Goal: Task Accomplishment & Management: Use online tool/utility

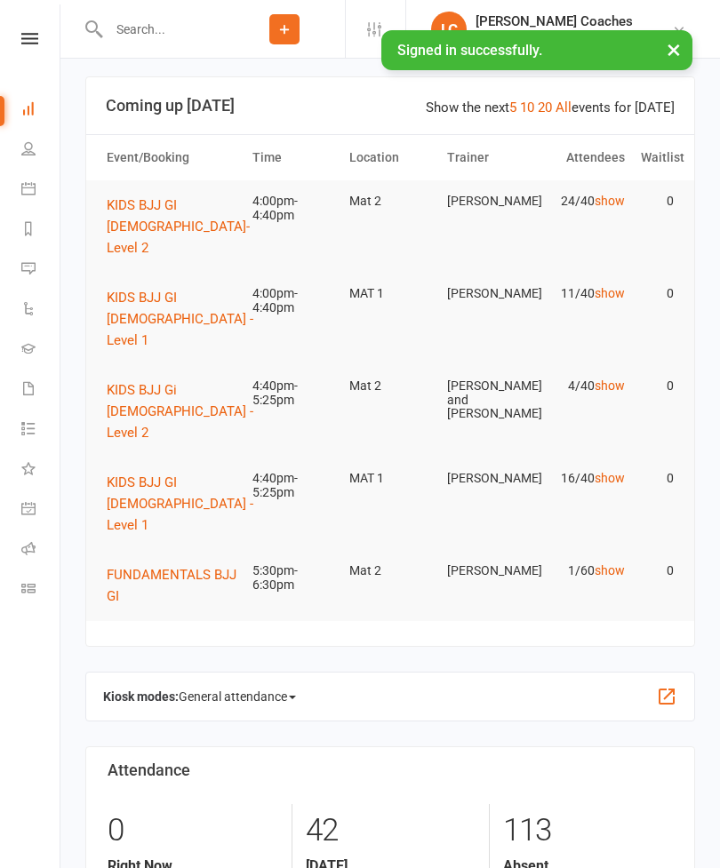
scroll to position [11, 0]
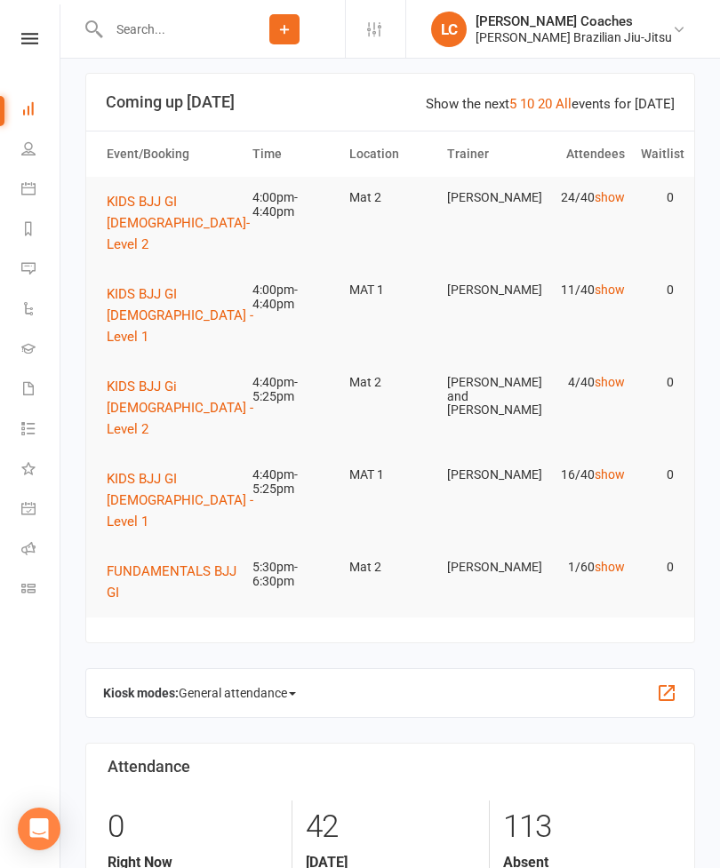
click at [616, 200] on link "show" at bounding box center [609, 197] width 30 height 14
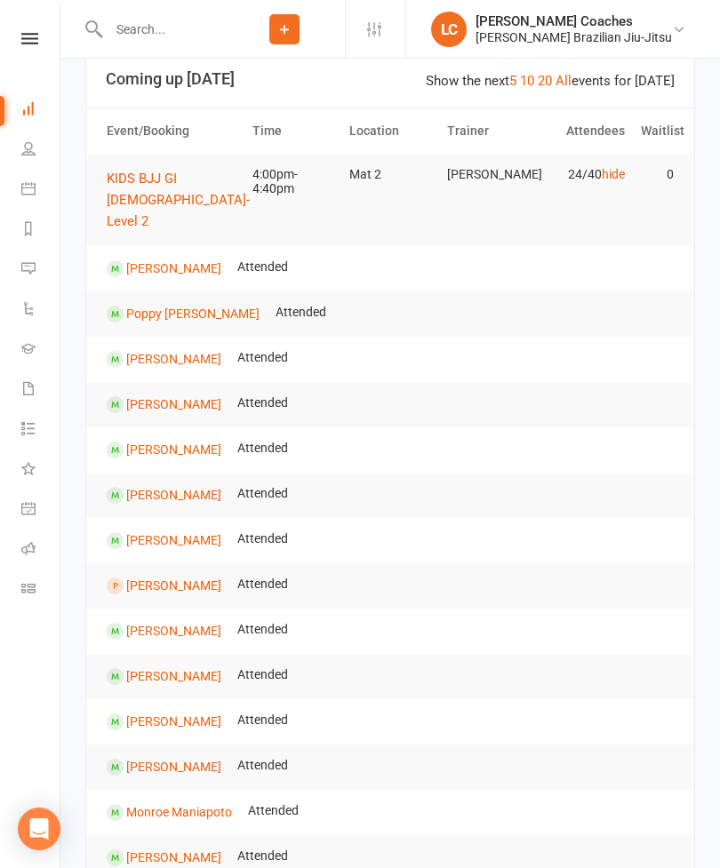
scroll to position [0, 0]
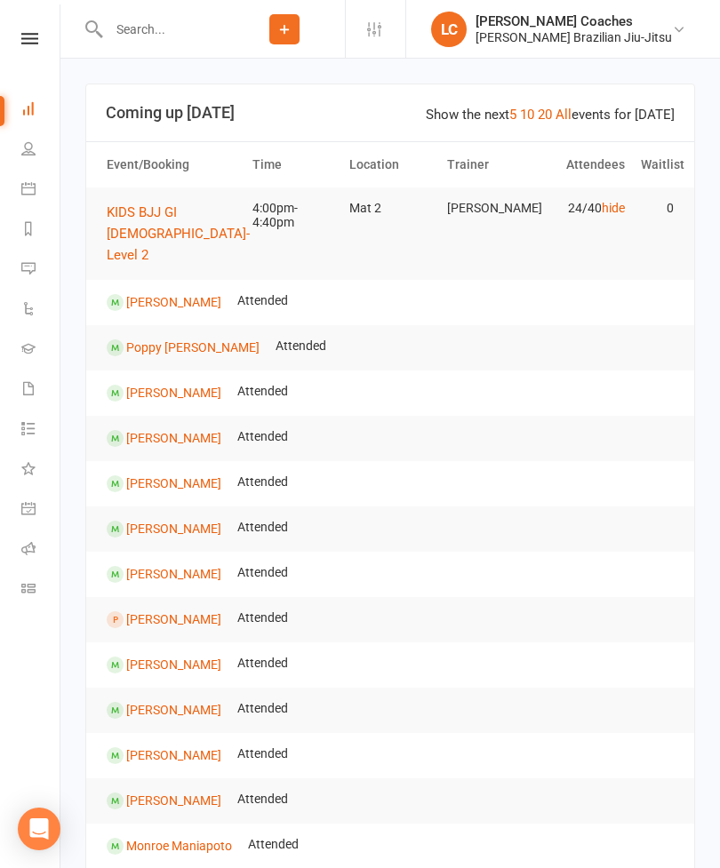
click at [44, 106] on link "Dashboard" at bounding box center [41, 111] width 40 height 40
click at [30, 65] on div "Clubworx" at bounding box center [30, 62] width 60 height 58
click at [53, 44] on link at bounding box center [29, 39] width 63 height 12
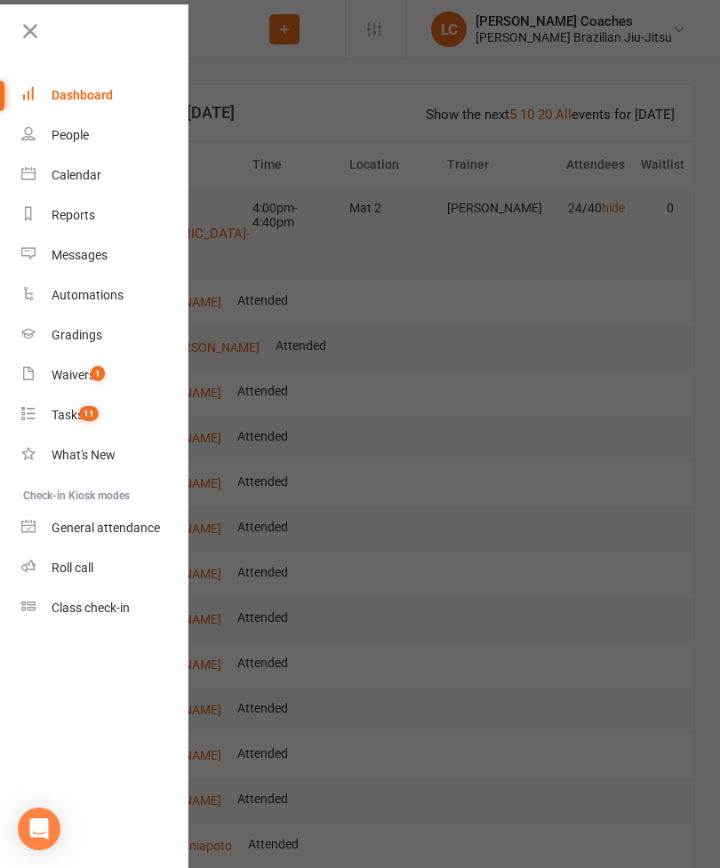
click at [87, 108] on link "Dashboard" at bounding box center [105, 96] width 168 height 40
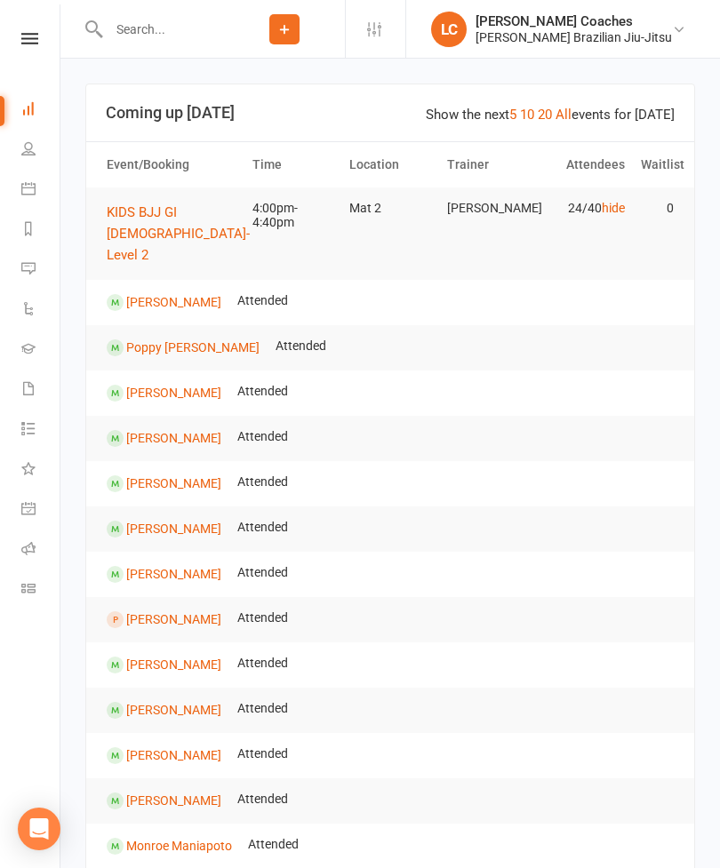
click at [137, 216] on span "KIDS BJJ GI [DEMOGRAPHIC_DATA]- Level 2" at bounding box center [178, 233] width 143 height 59
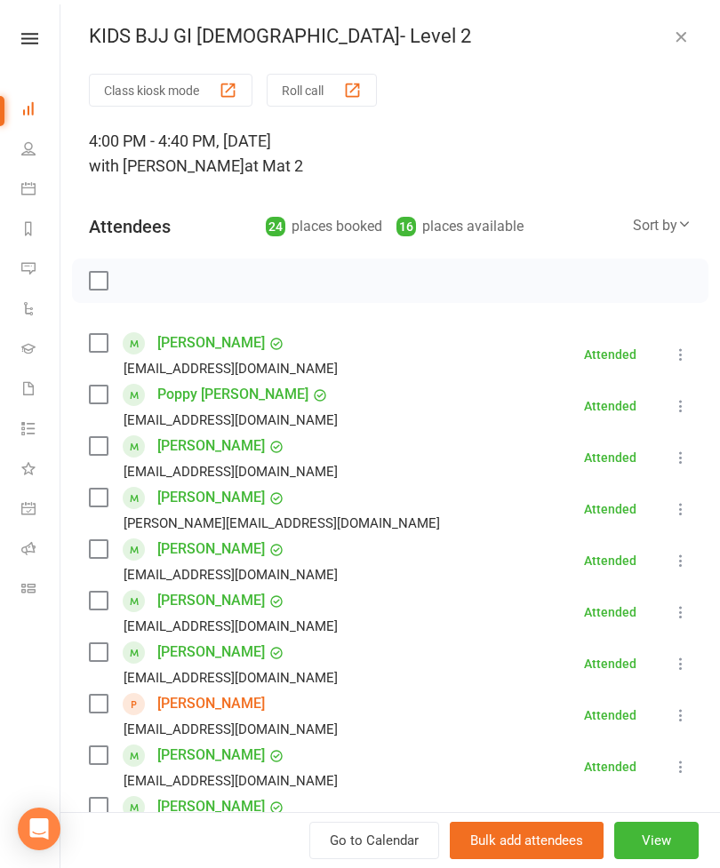
click at [306, 78] on button "Roll call" at bounding box center [322, 90] width 110 height 33
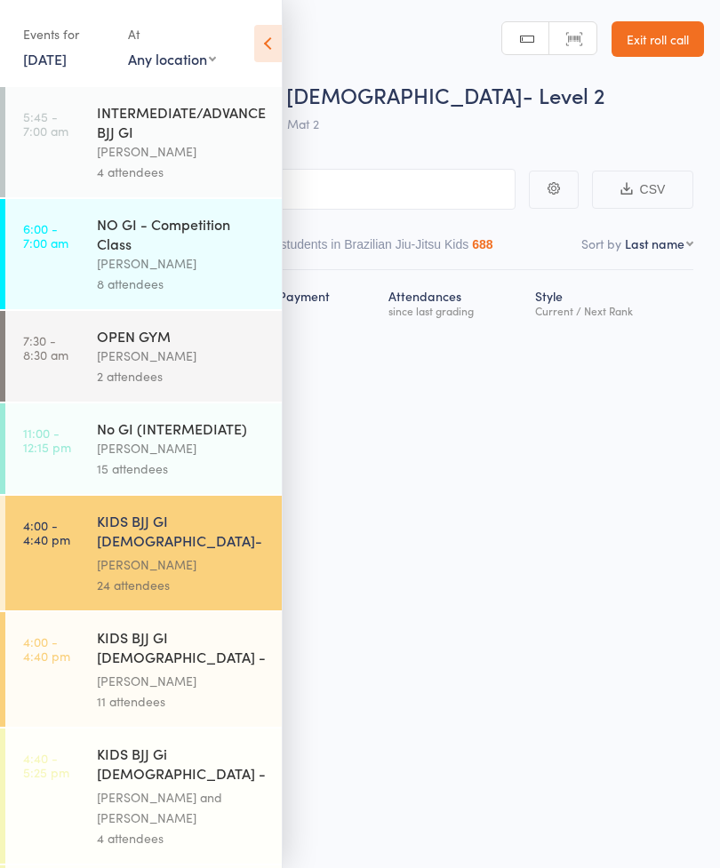
click at [578, 107] on div "Roll Call for KIDS BJJ GI [DEMOGRAPHIC_DATA]- Level 2" at bounding box center [383, 94] width 642 height 29
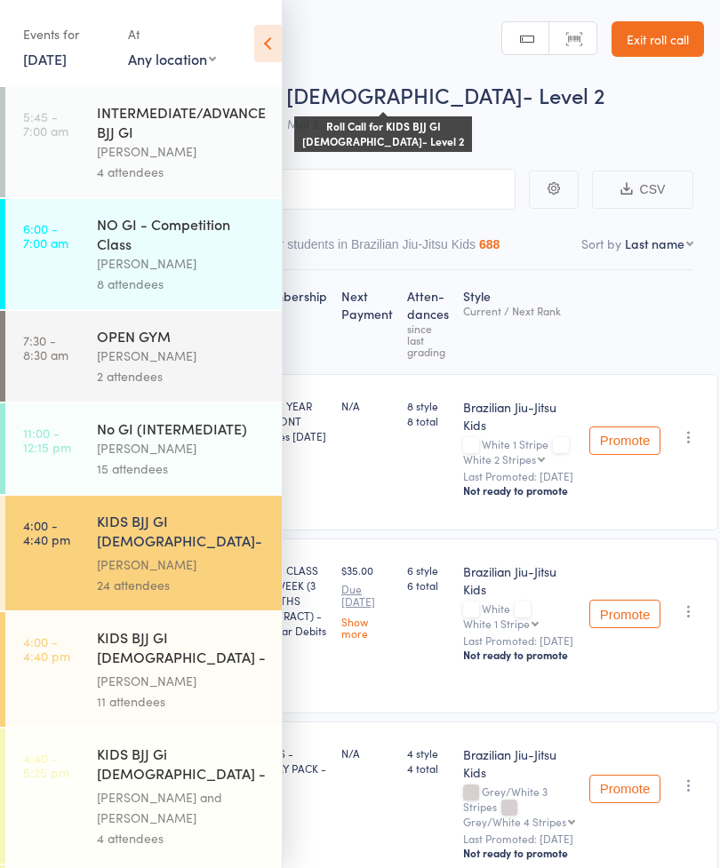
click at [278, 44] on icon at bounding box center [268, 43] width 28 height 37
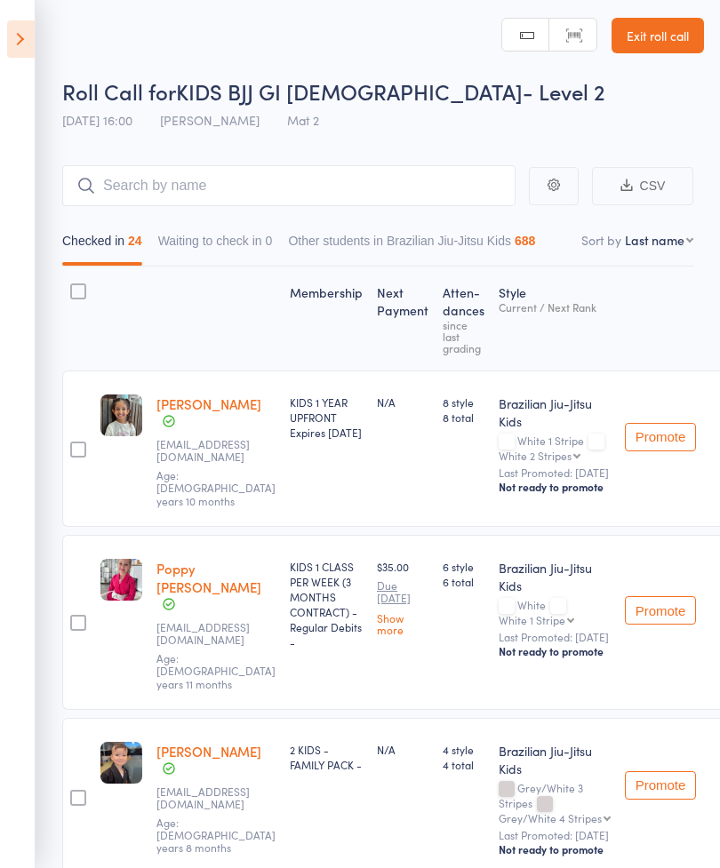
scroll to position [3, 0]
click at [30, 34] on icon at bounding box center [21, 38] width 28 height 37
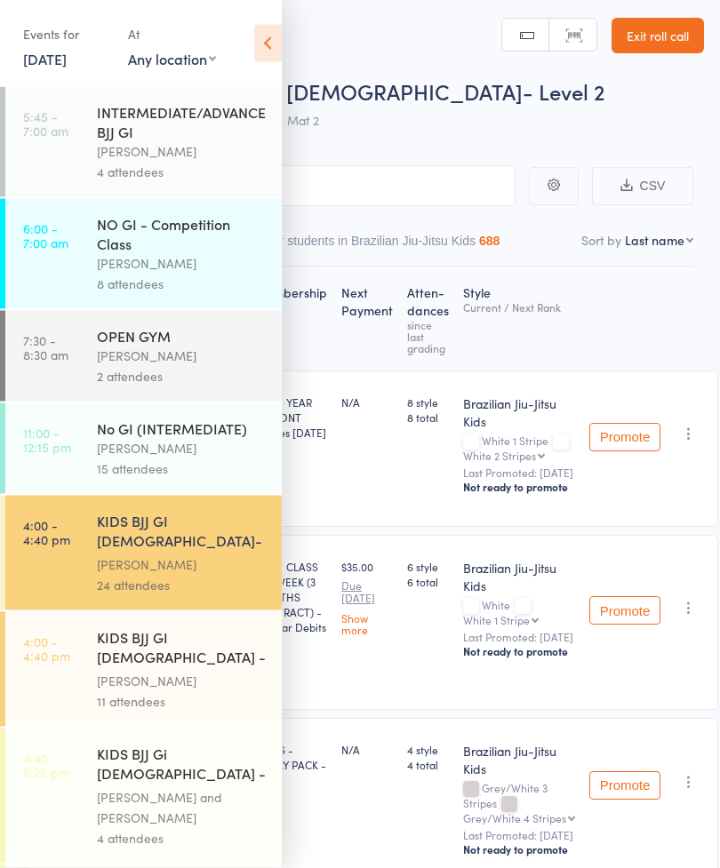
scroll to position [4, 0]
click at [131, 459] on div "[PERSON_NAME]" at bounding box center [182, 448] width 170 height 20
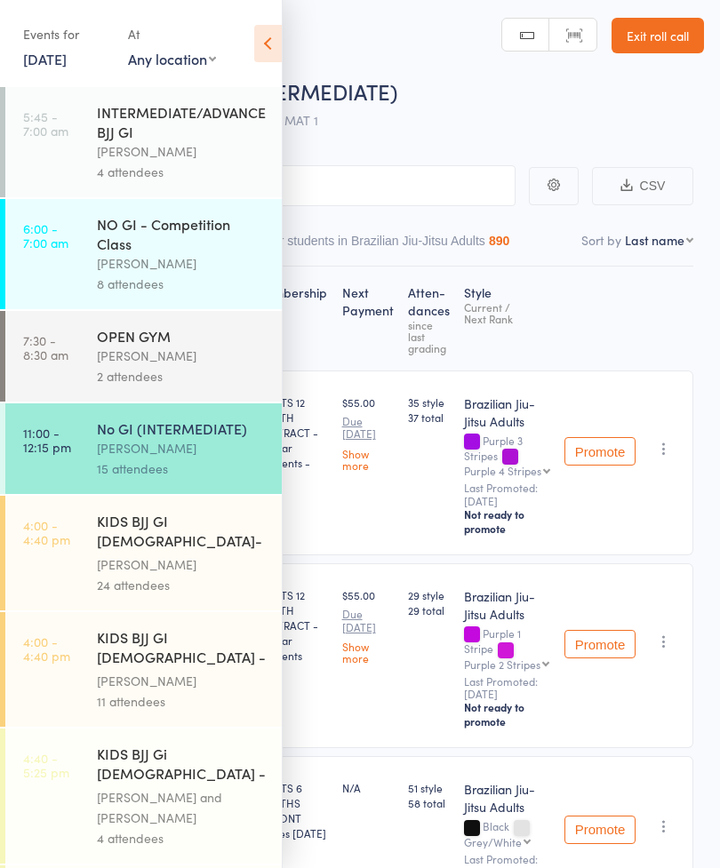
click at [132, 671] on div "[PERSON_NAME]" at bounding box center [182, 681] width 170 height 20
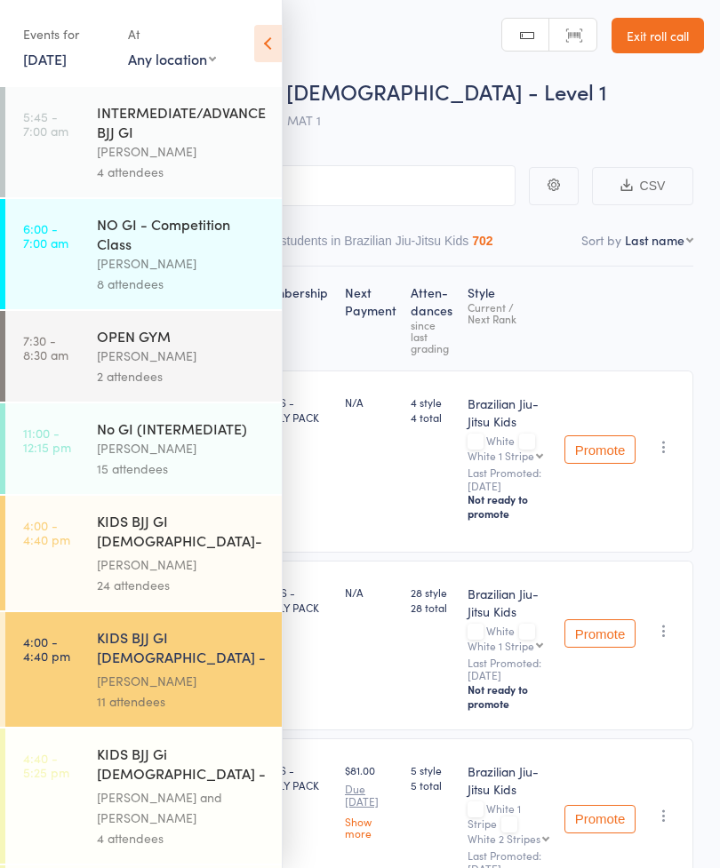
click at [280, 44] on icon at bounding box center [268, 43] width 28 height 37
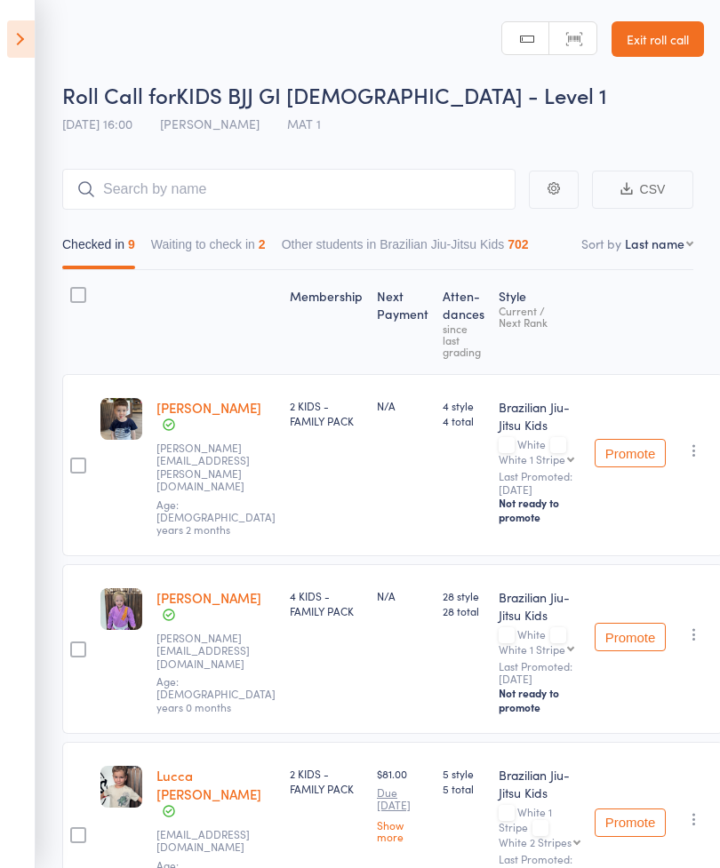
click at [14, 46] on icon at bounding box center [21, 38] width 28 height 37
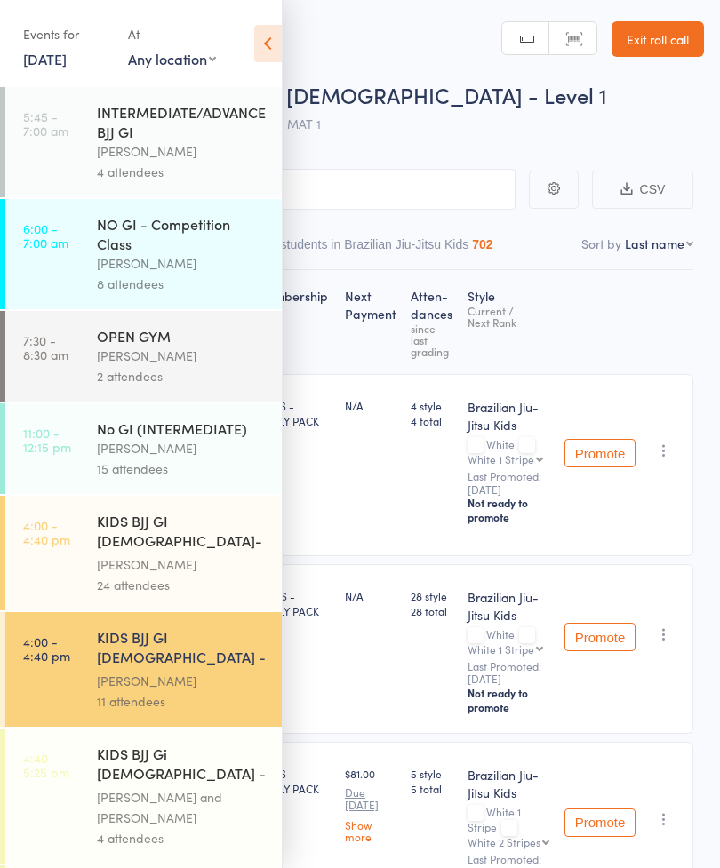
click at [228, 538] on div "KIDS BJJ GI [DEMOGRAPHIC_DATA]- Level 2" at bounding box center [182, 533] width 170 height 44
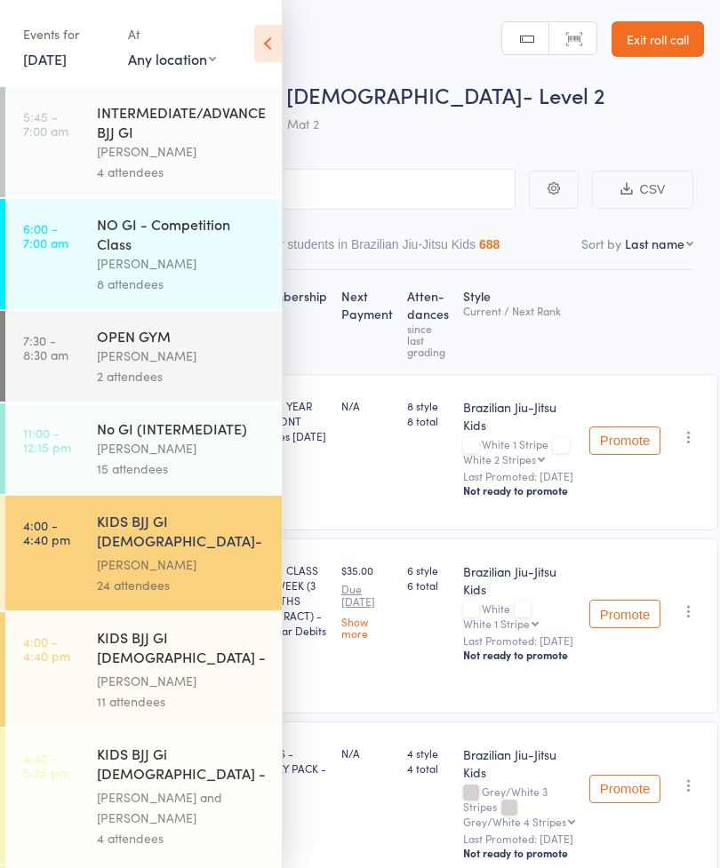
click at [265, 51] on icon at bounding box center [268, 43] width 28 height 37
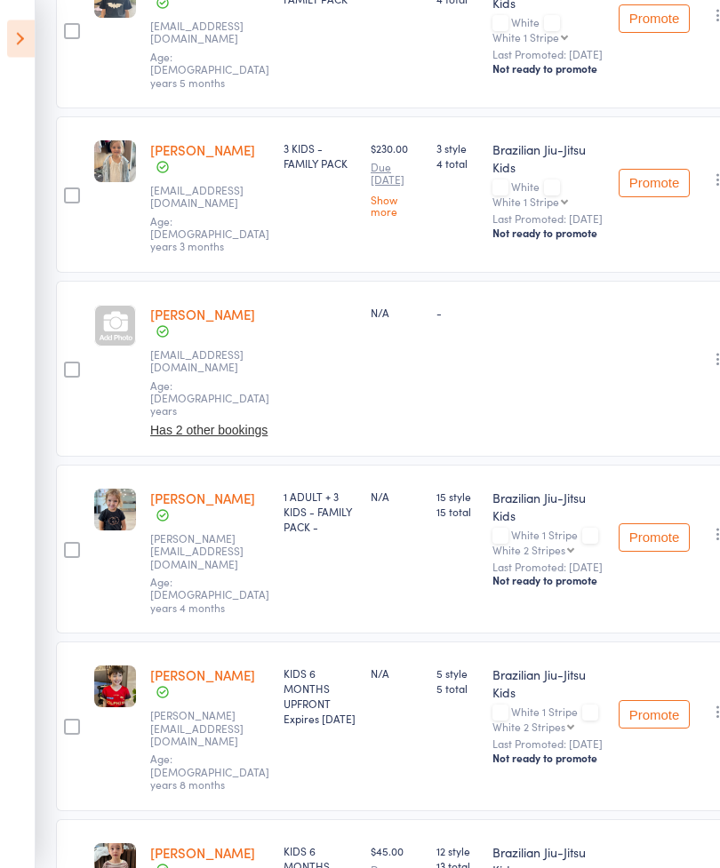
scroll to position [1447, 6]
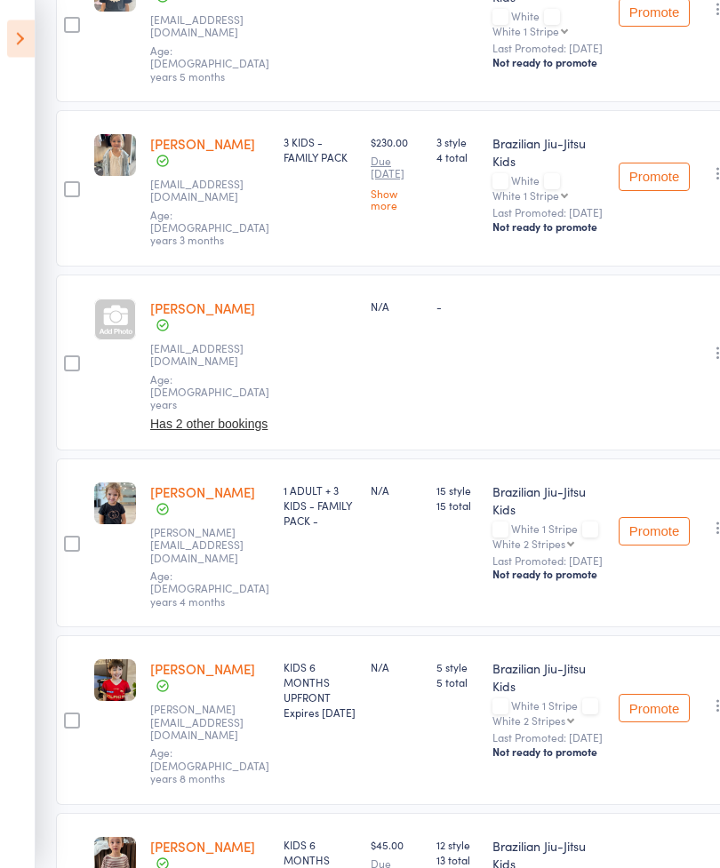
click at [709, 520] on icon "button" at bounding box center [718, 529] width 18 height 18
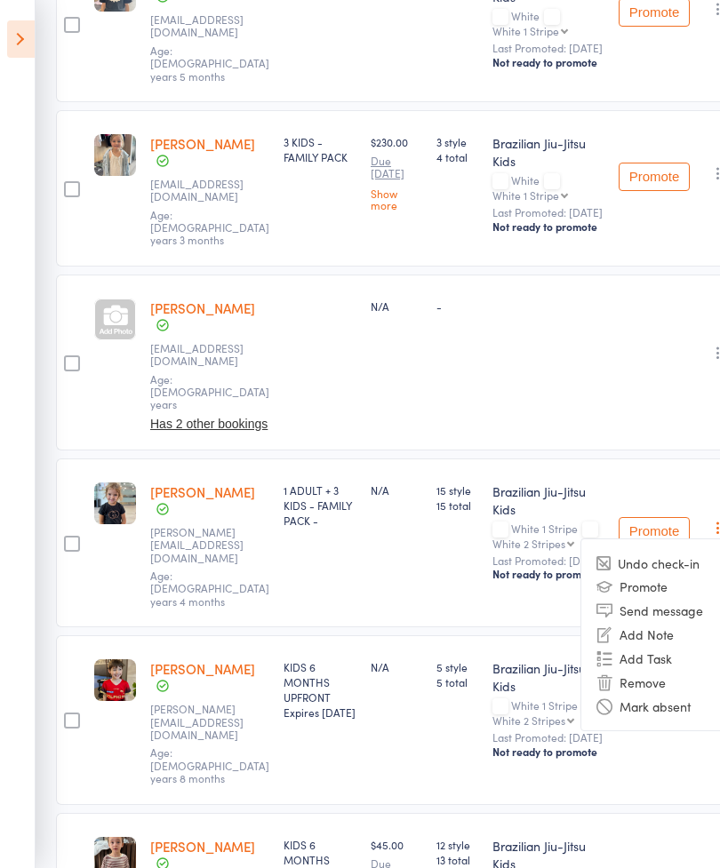
click at [660, 552] on li "Undo check-in" at bounding box center [654, 563] width 147 height 22
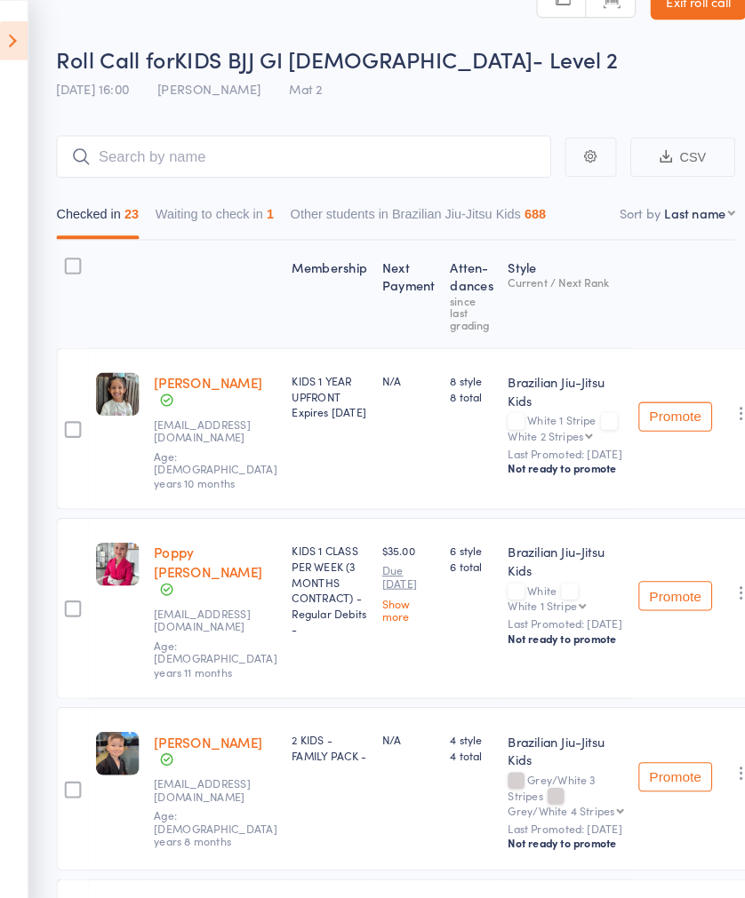
scroll to position [0, 0]
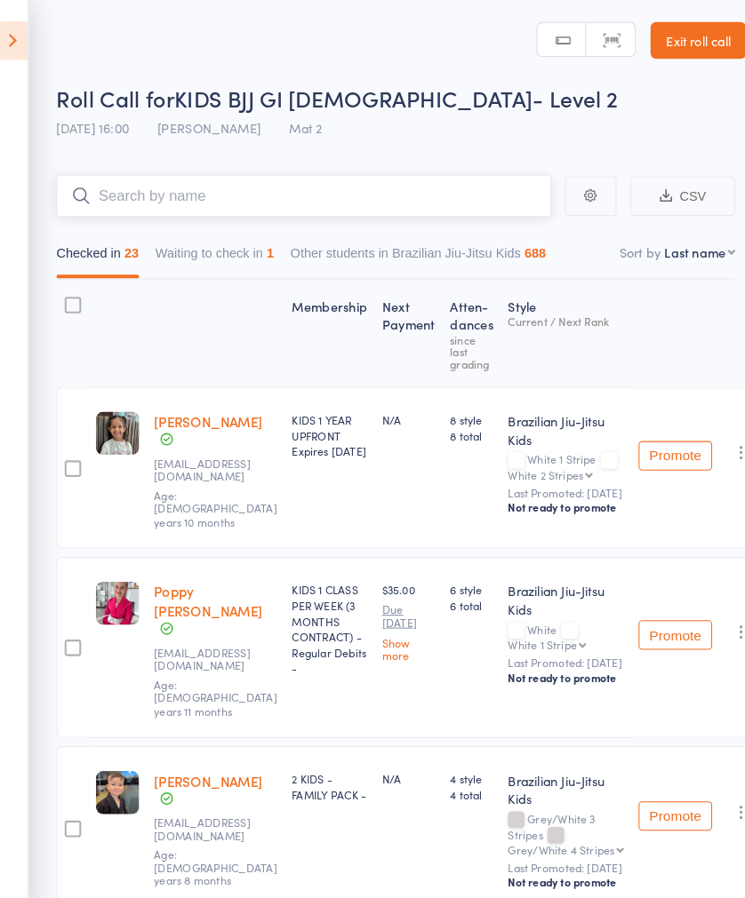
click at [443, 175] on input "search" at bounding box center [301, 189] width 478 height 41
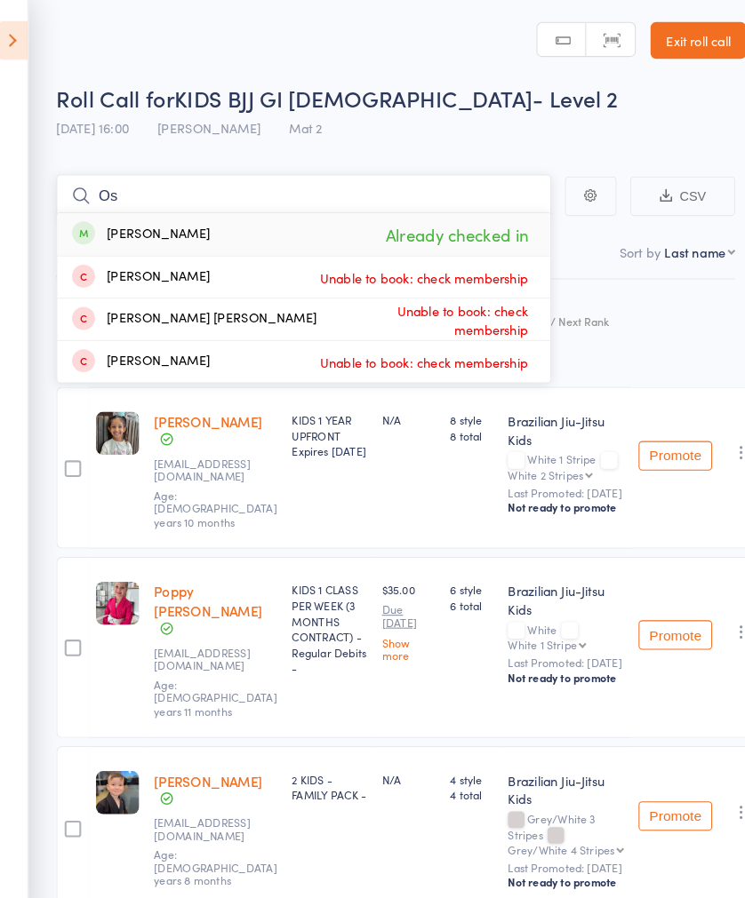
type input "O"
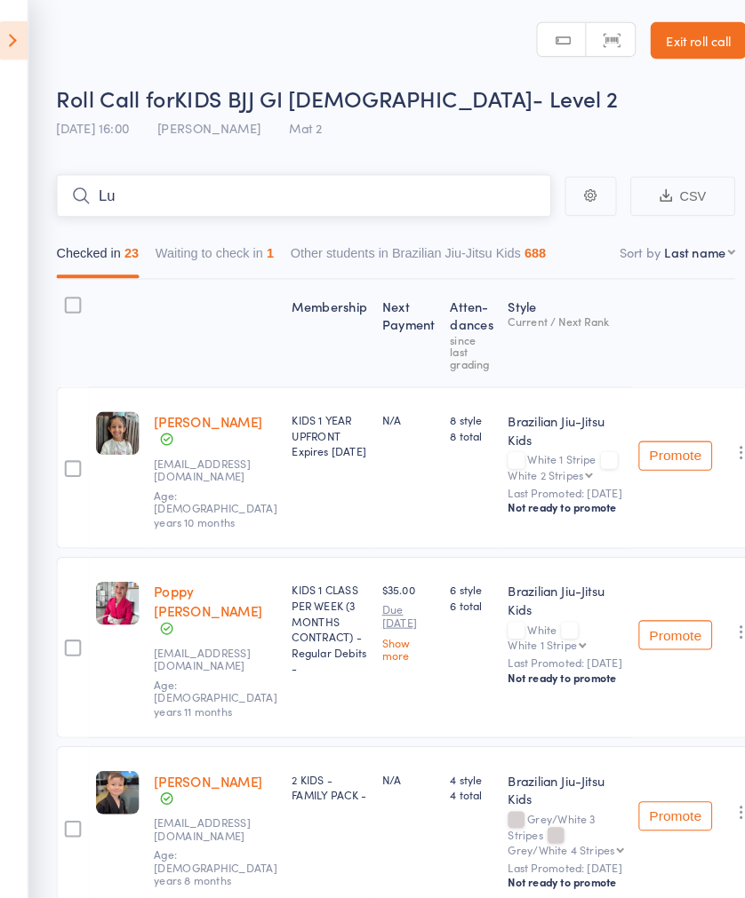
type input "L"
click at [23, 43] on icon at bounding box center [21, 38] width 28 height 37
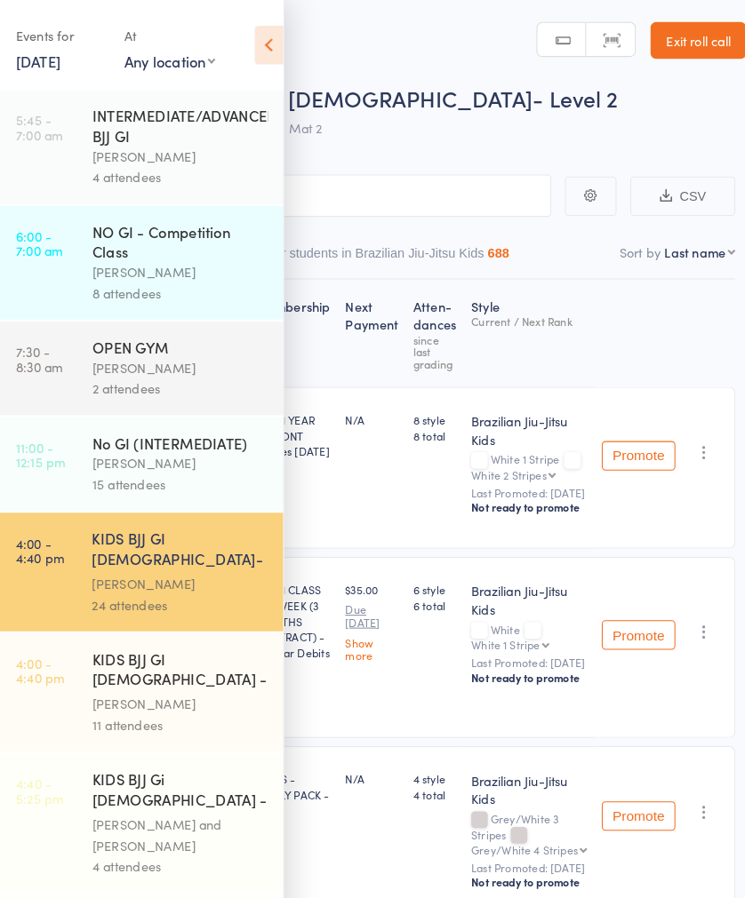
click at [216, 671] on div "[PERSON_NAME]" at bounding box center [182, 681] width 170 height 20
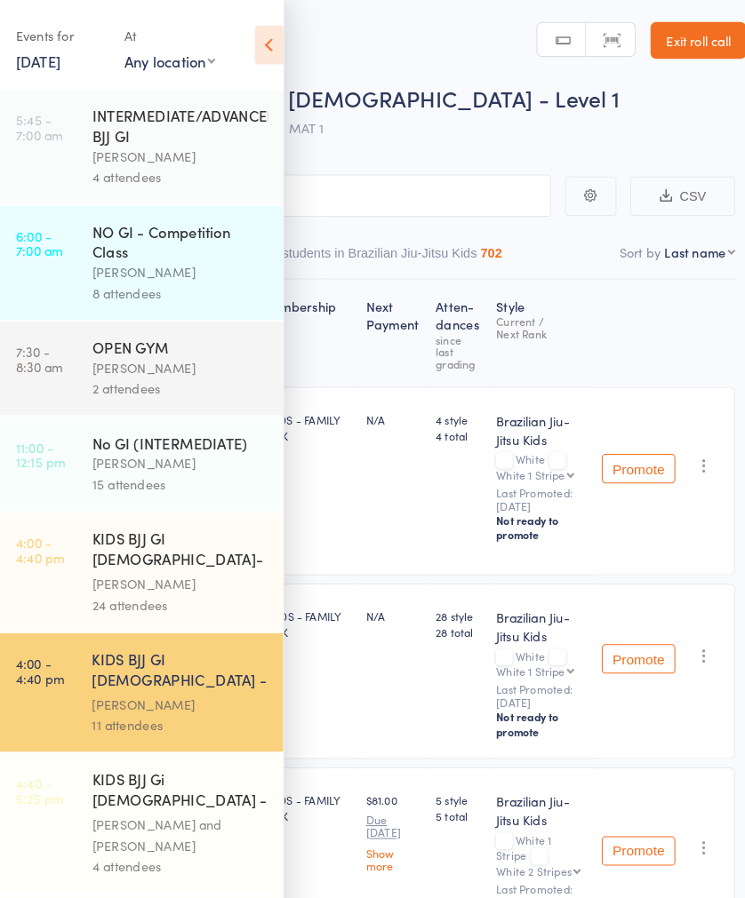
click at [453, 187] on input "search" at bounding box center [284, 189] width 514 height 41
click at [262, 29] on icon at bounding box center [268, 43] width 28 height 37
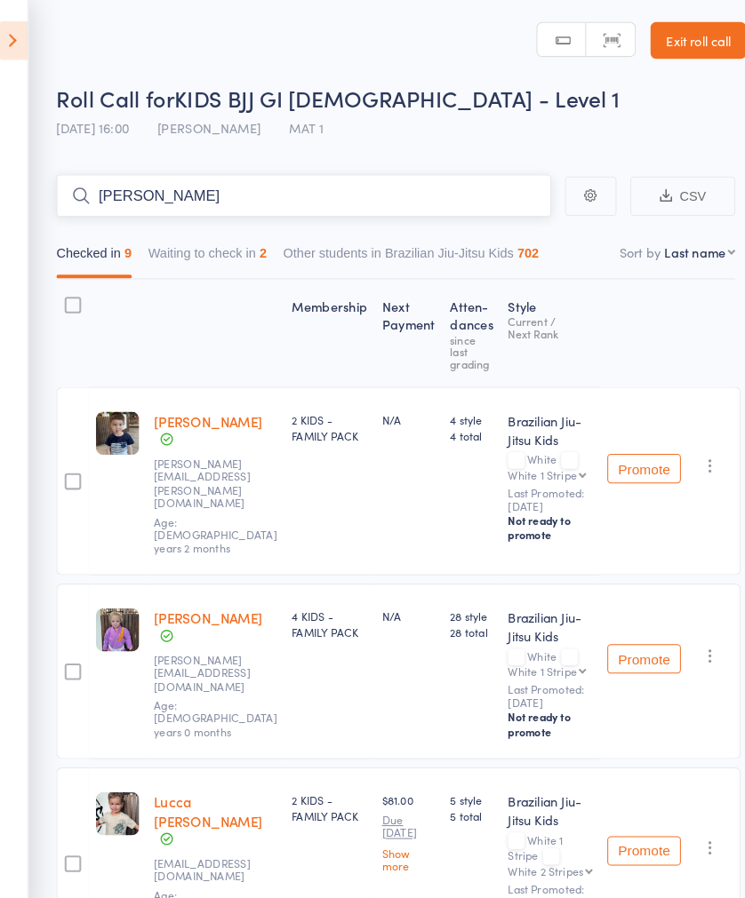
click at [475, 197] on input "[PERSON_NAME]" at bounding box center [301, 189] width 478 height 41
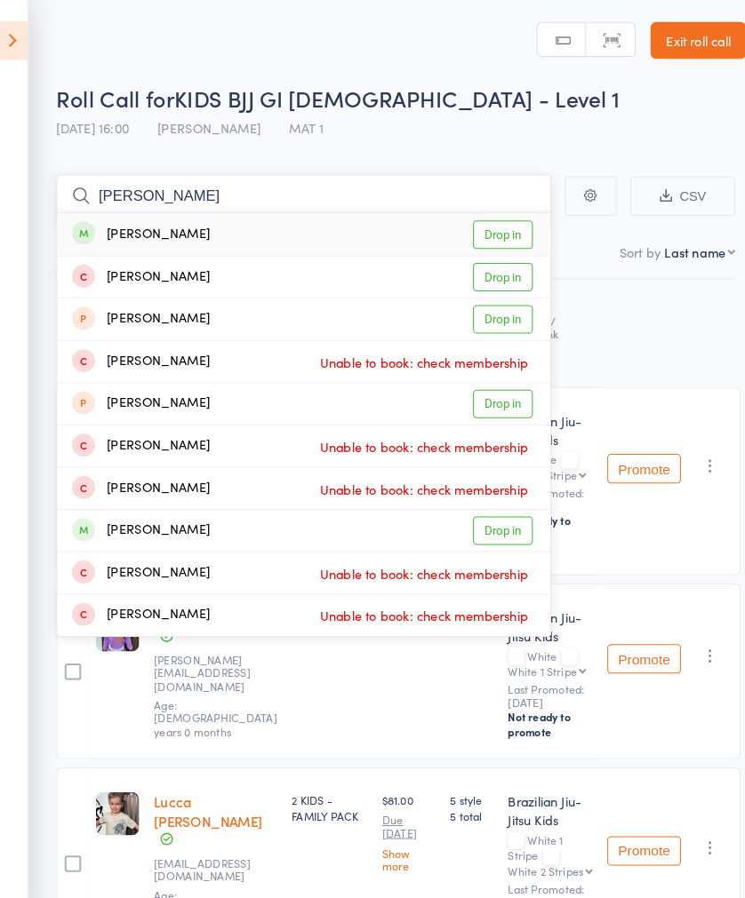
type input "[PERSON_NAME]"
click at [499, 229] on link "Drop in" at bounding box center [494, 227] width 58 height 28
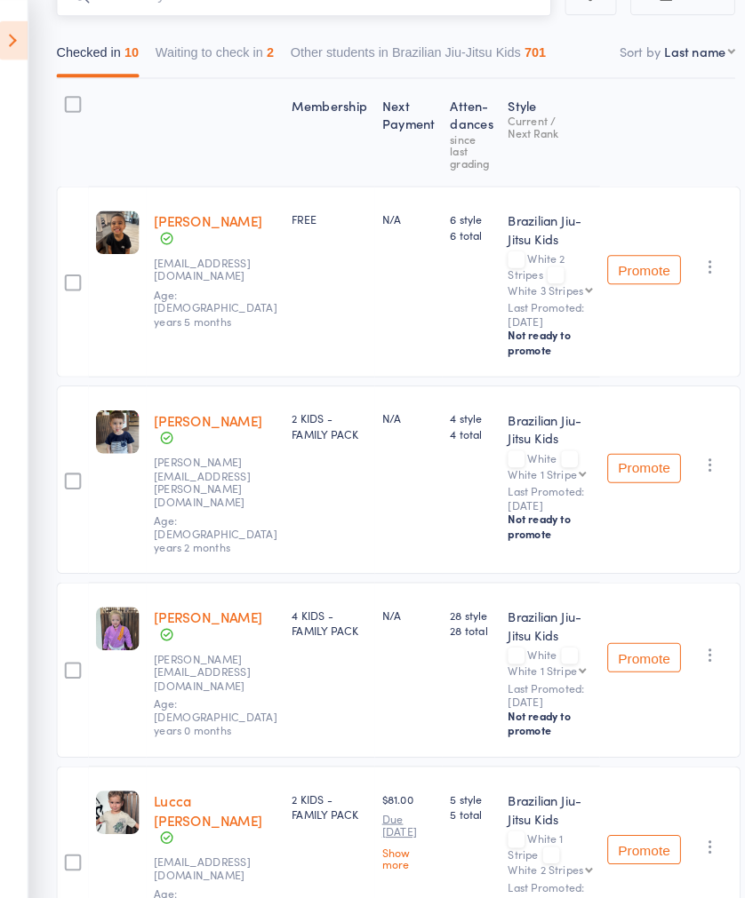
scroll to position [163, 0]
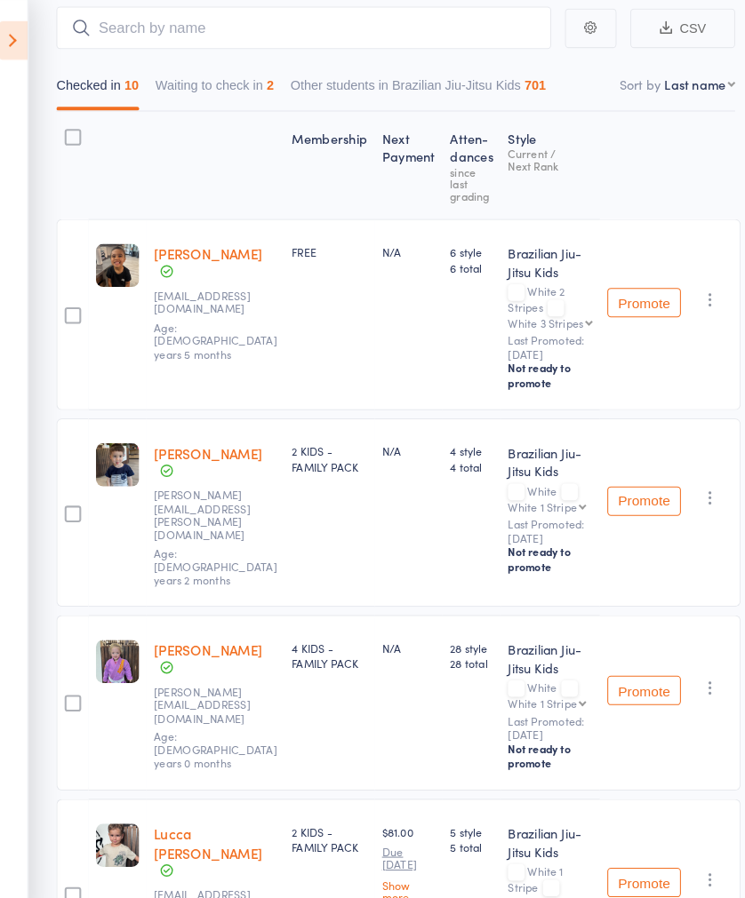
click at [15, 42] on icon at bounding box center [21, 38] width 28 height 37
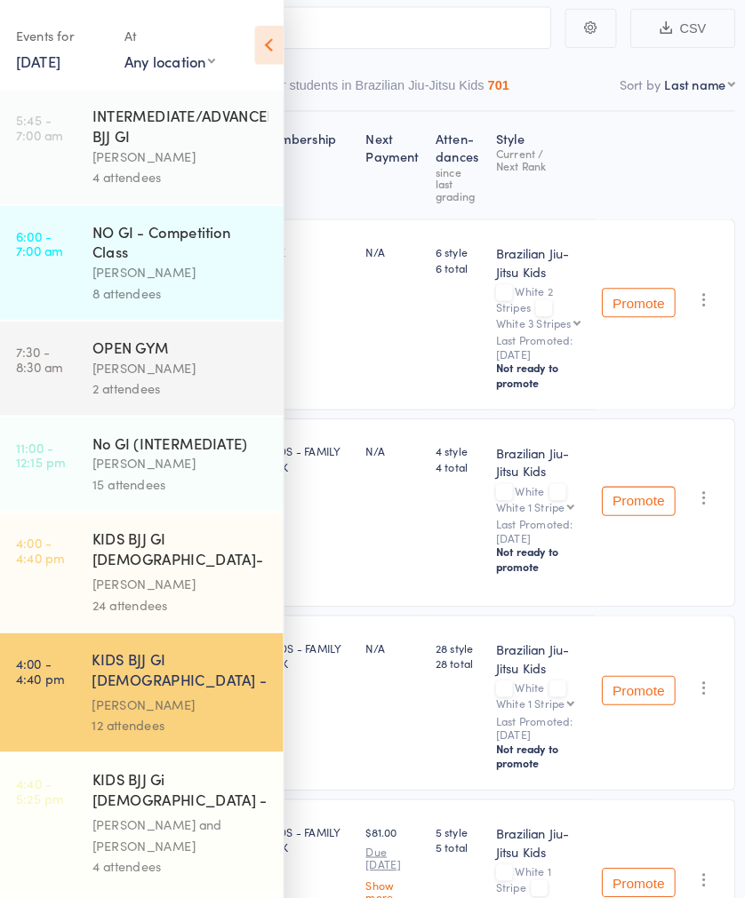
click at [197, 554] on div "[PERSON_NAME]" at bounding box center [182, 564] width 170 height 20
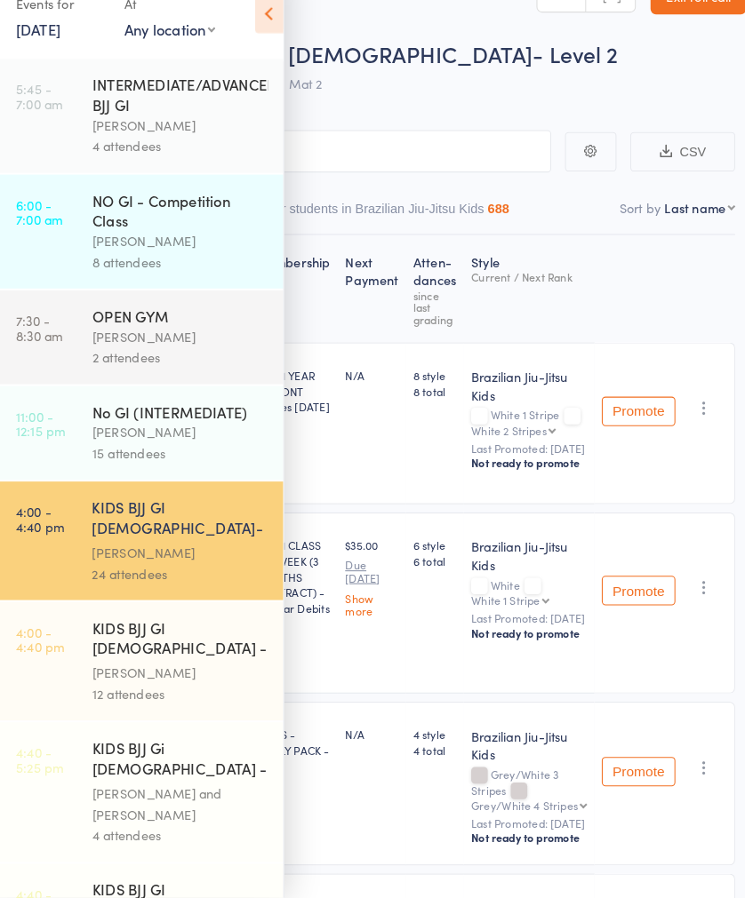
click at [225, 554] on div "[PERSON_NAME]" at bounding box center [182, 564] width 170 height 20
click at [468, 156] on input "search" at bounding box center [284, 176] width 514 height 41
click at [262, 25] on icon at bounding box center [268, 43] width 28 height 37
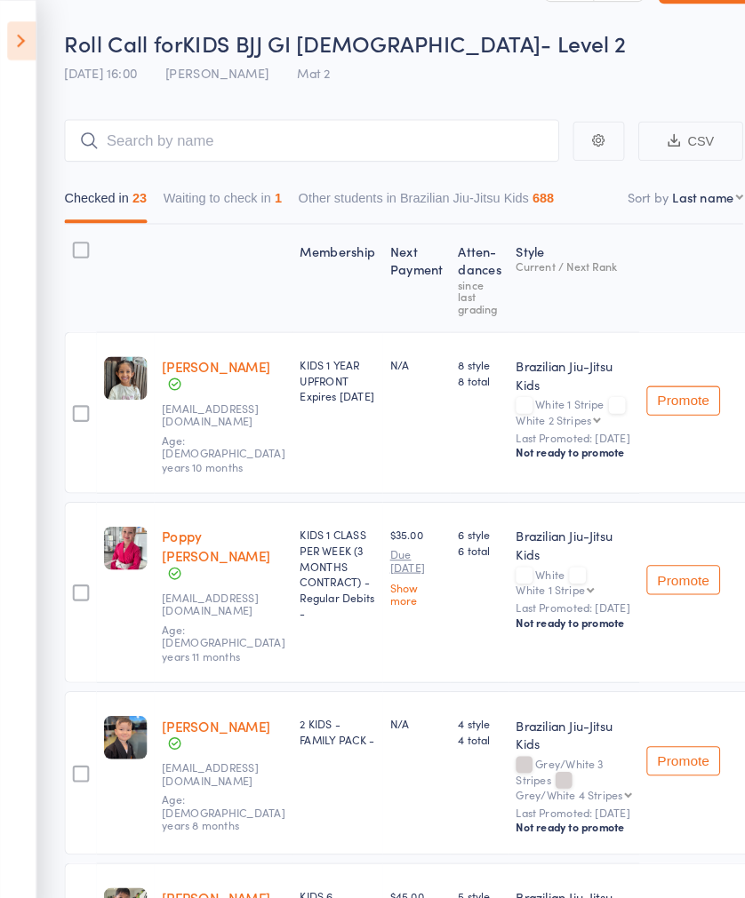
scroll to position [0, 0]
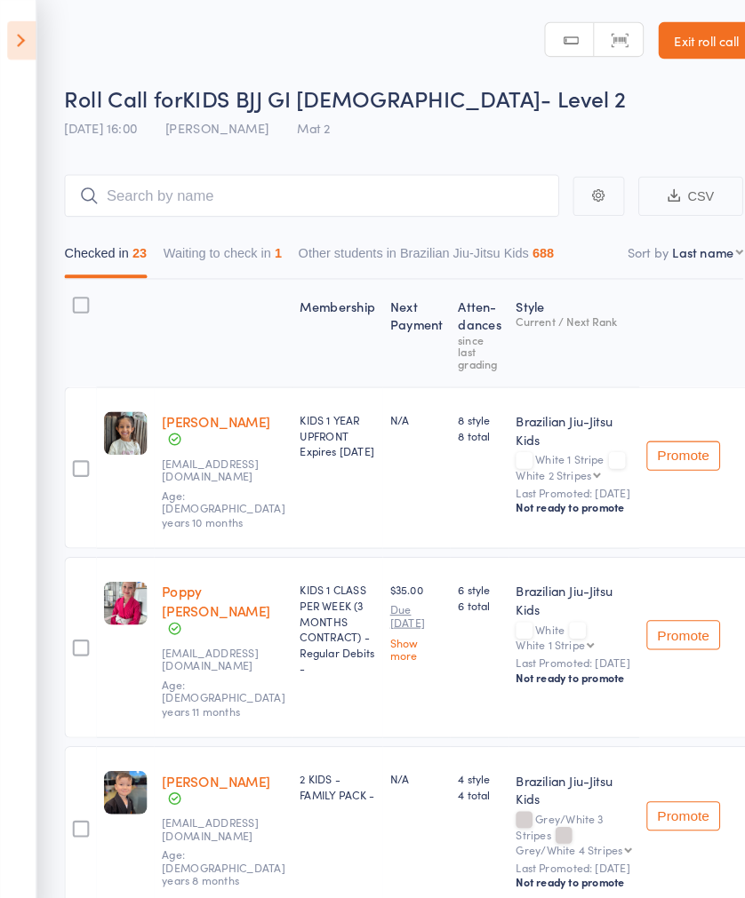
click at [25, 42] on icon at bounding box center [21, 38] width 28 height 37
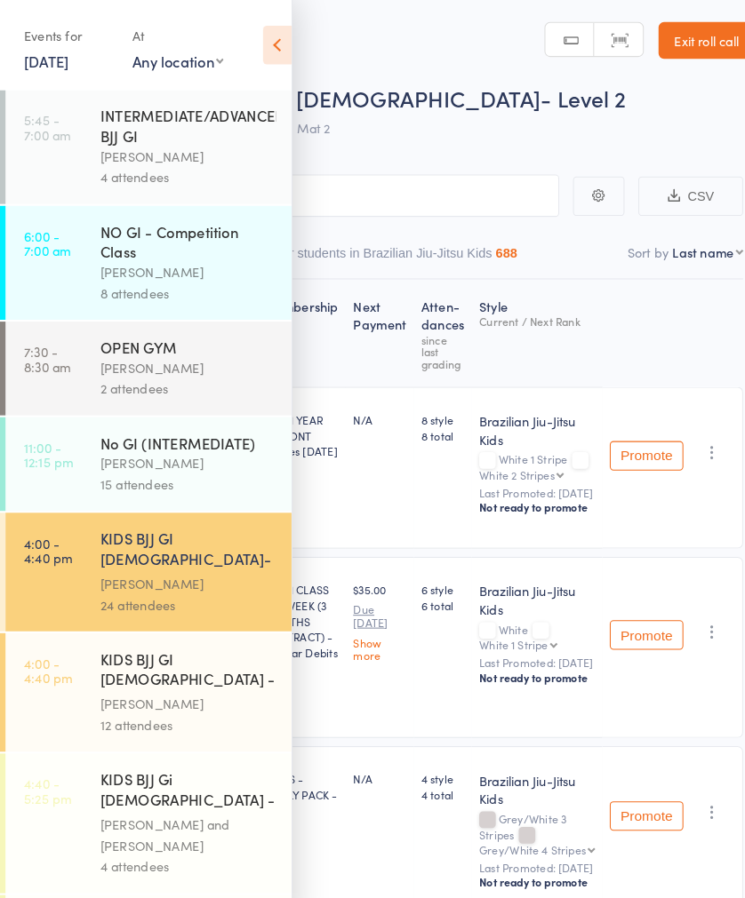
click at [180, 636] on div "KIDS BJJ GI [DEMOGRAPHIC_DATA] - Level 1" at bounding box center [182, 649] width 170 height 44
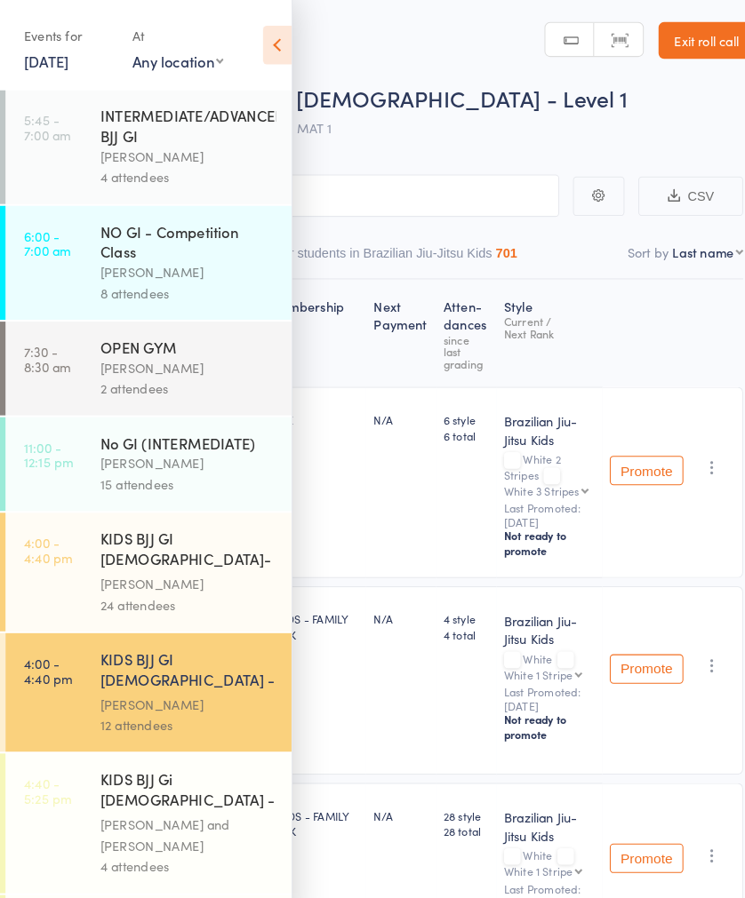
click at [272, 42] on icon at bounding box center [268, 43] width 28 height 37
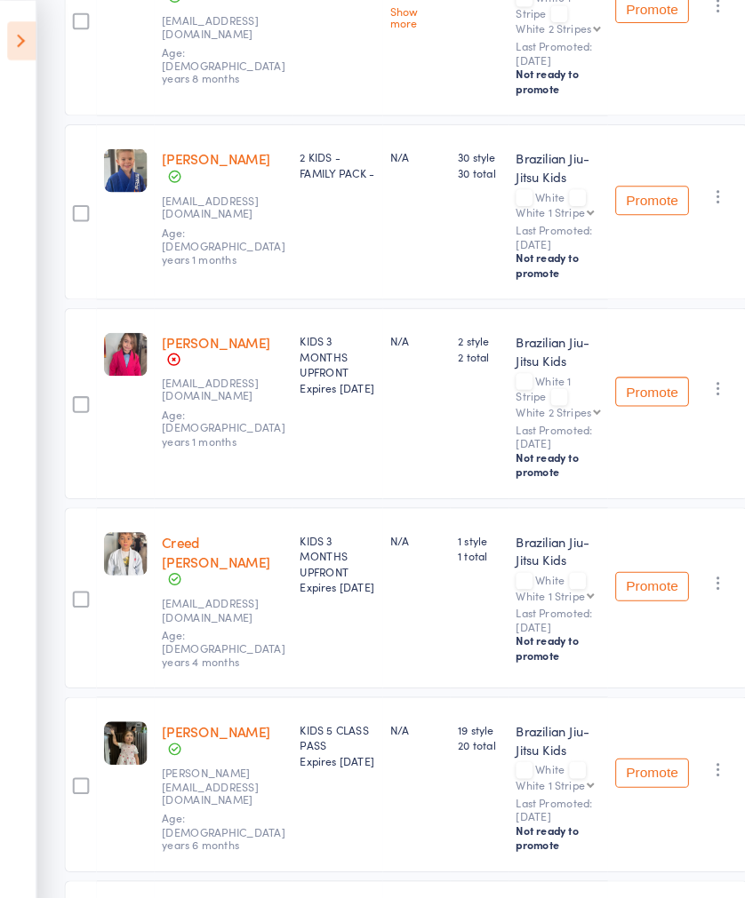
scroll to position [1014, 0]
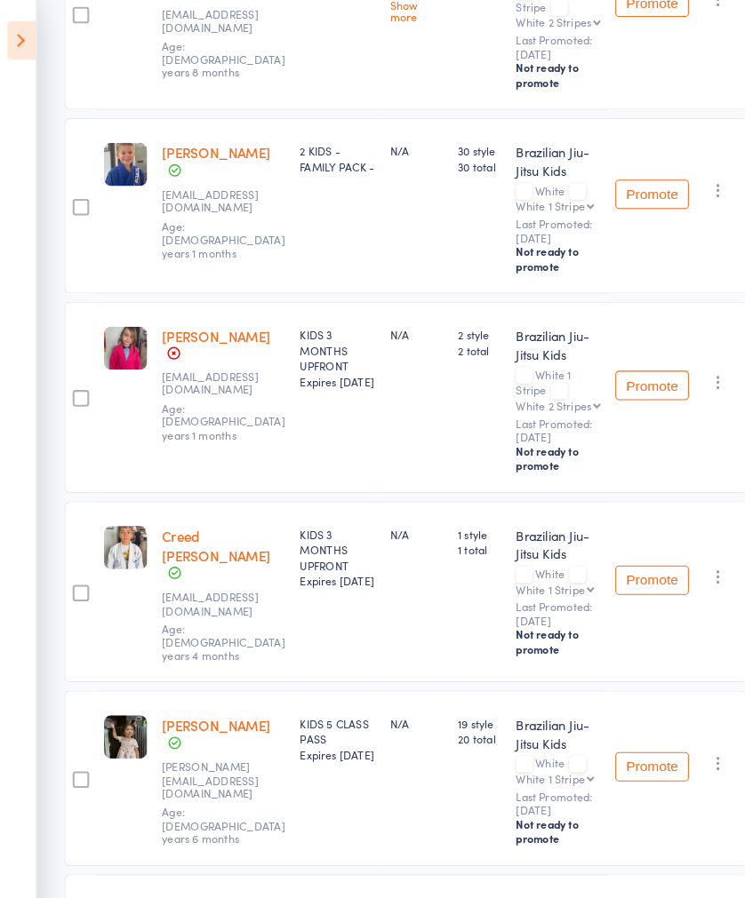
click at [227, 325] on link "[PERSON_NAME]" at bounding box center [208, 324] width 105 height 19
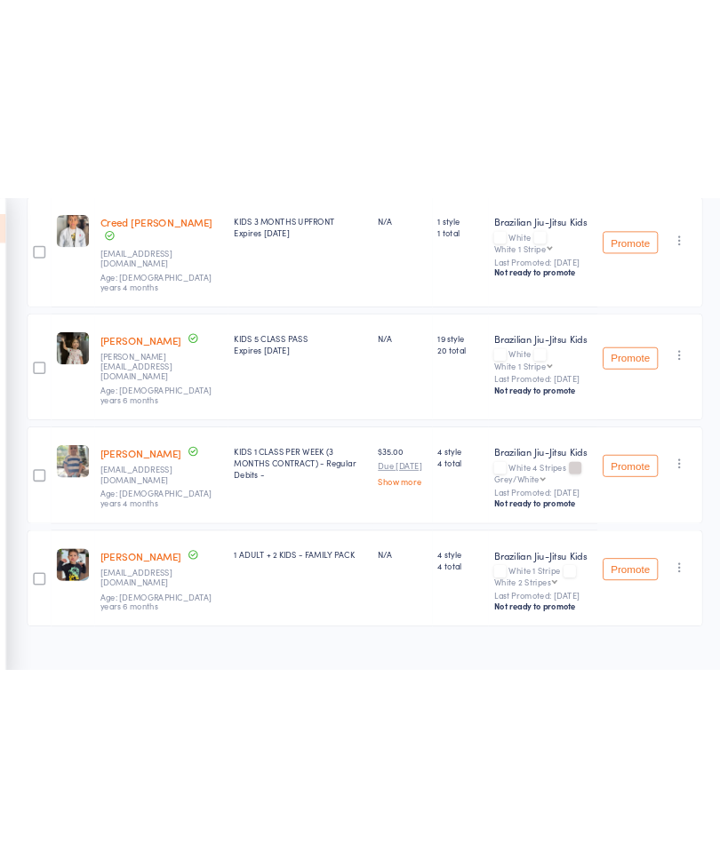
scroll to position [1422, 0]
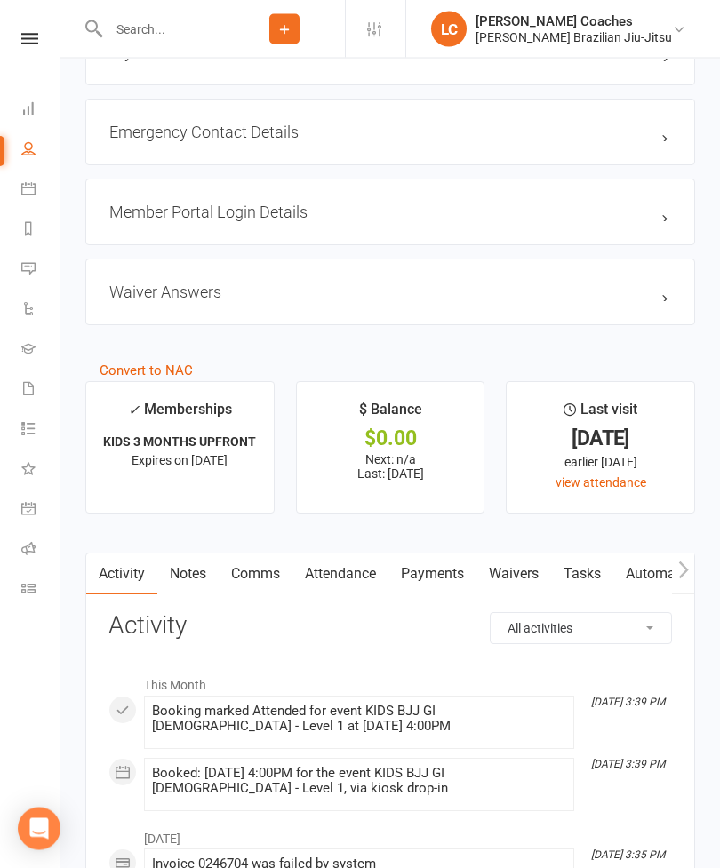
click at [441, 570] on link "Payments" at bounding box center [432, 574] width 88 height 41
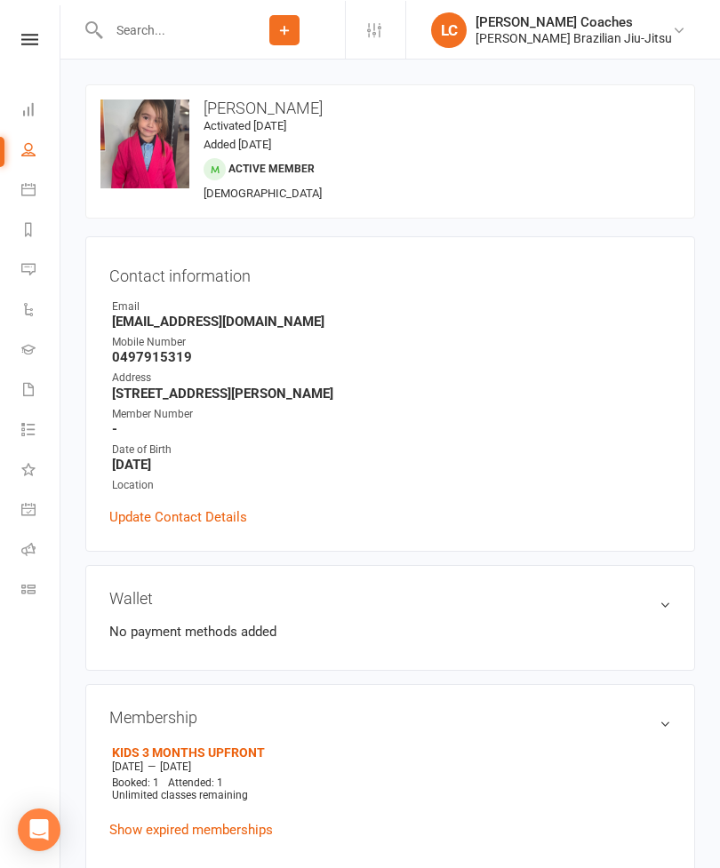
scroll to position [1416, 0]
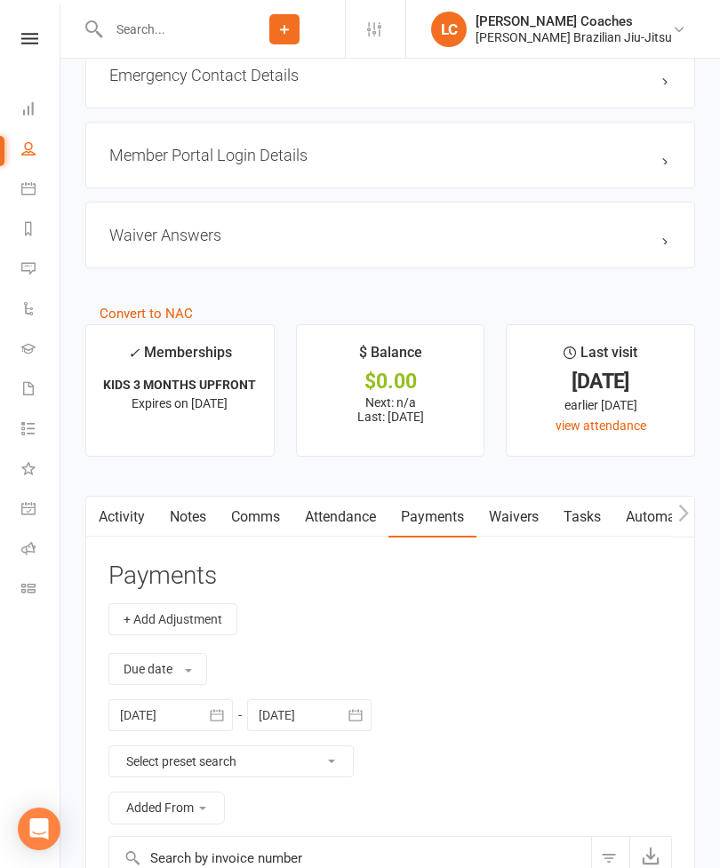
click at [182, 3] on div at bounding box center [154, 29] width 139 height 58
